Goal: Task Accomplishment & Management: Complete application form

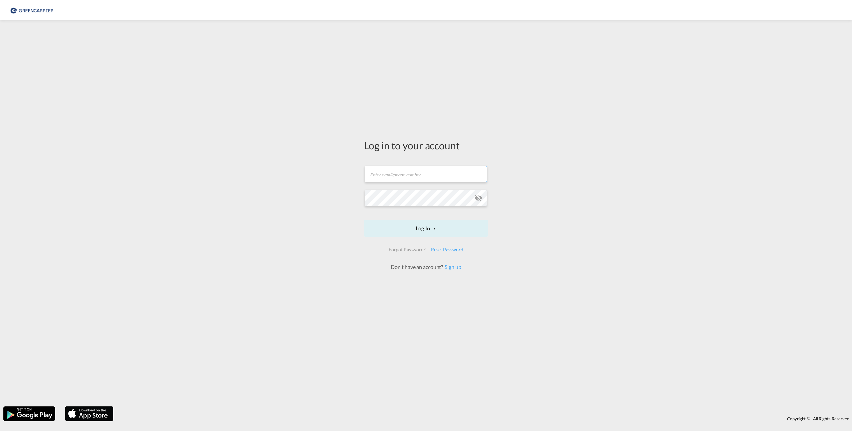
type input "[PERSON_NAME][EMAIL_ADDRESS][PERSON_NAME][DOMAIN_NAME]"
click at [417, 238] on form "[PERSON_NAME][EMAIL_ADDRESS][PERSON_NAME][DOMAIN_NAME] Email field is required …" at bounding box center [426, 215] width 124 height 112
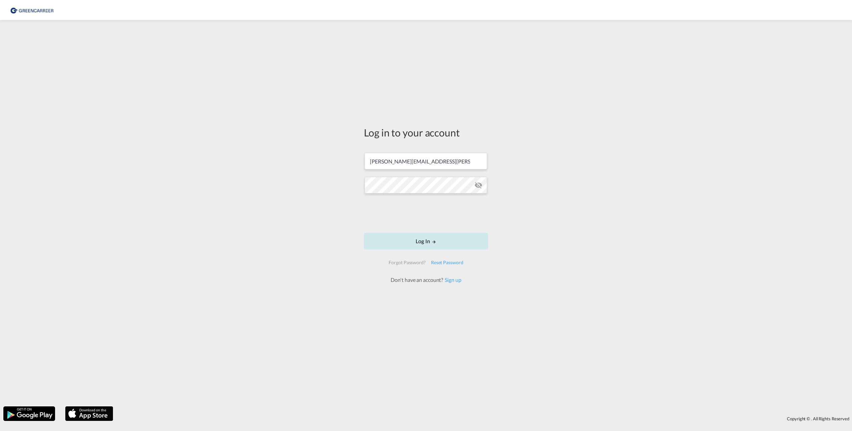
click at [419, 241] on button "Log In" at bounding box center [426, 241] width 124 height 17
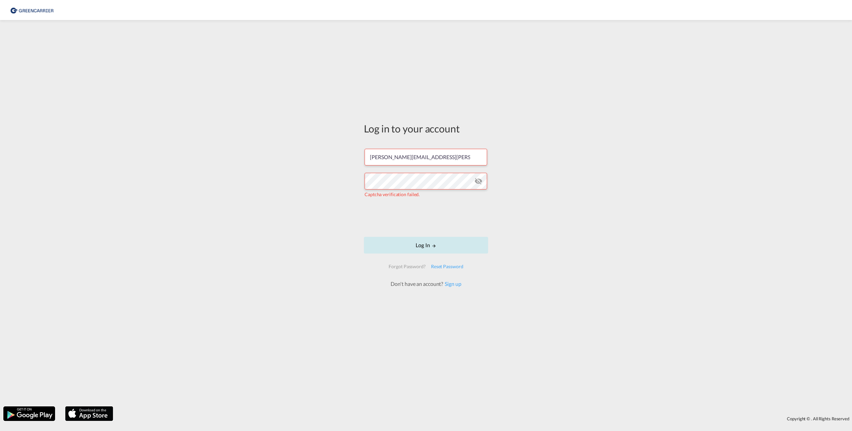
click at [427, 245] on button "Log In" at bounding box center [426, 245] width 124 height 17
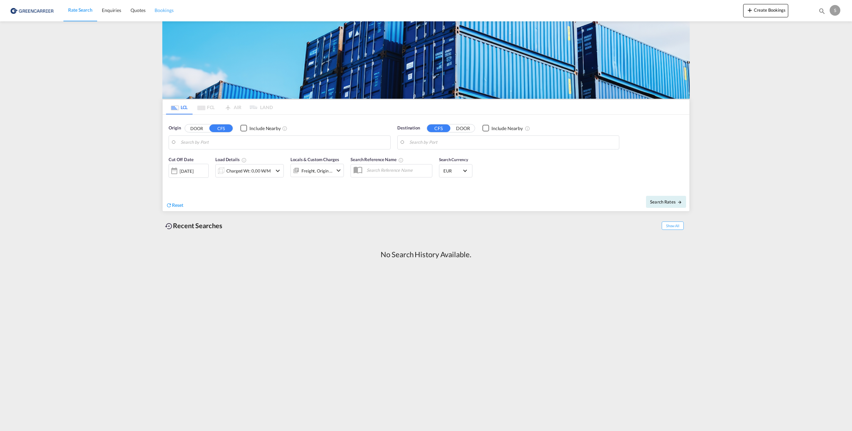
click at [165, 10] on span "Bookings" at bounding box center [164, 10] width 19 height 6
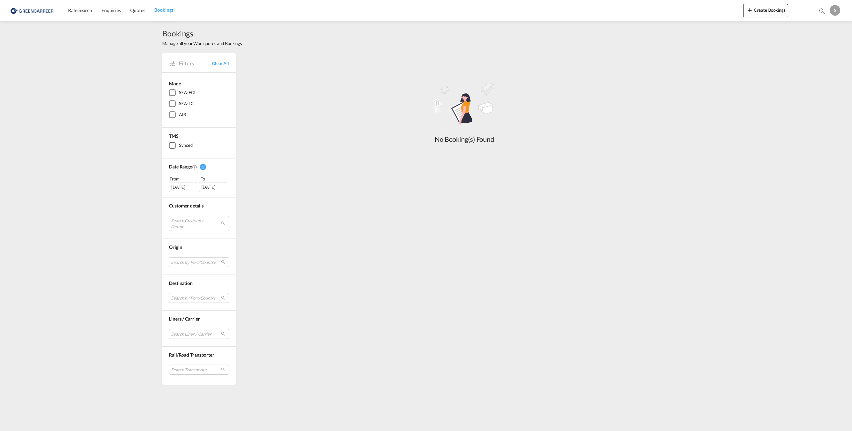
click at [171, 103] on div "SEA-LCL" at bounding box center [172, 104] width 7 height 7
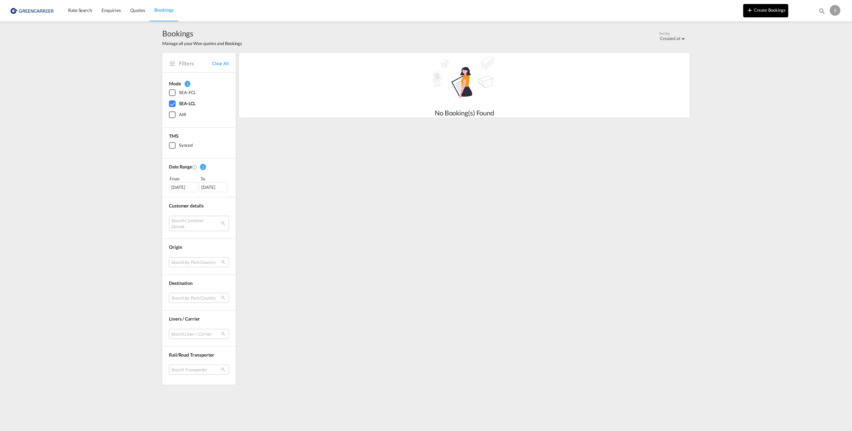
click at [756, 10] on button "Create Bookings" at bounding box center [765, 10] width 45 height 13
